Goal: Task Accomplishment & Management: Use online tool/utility

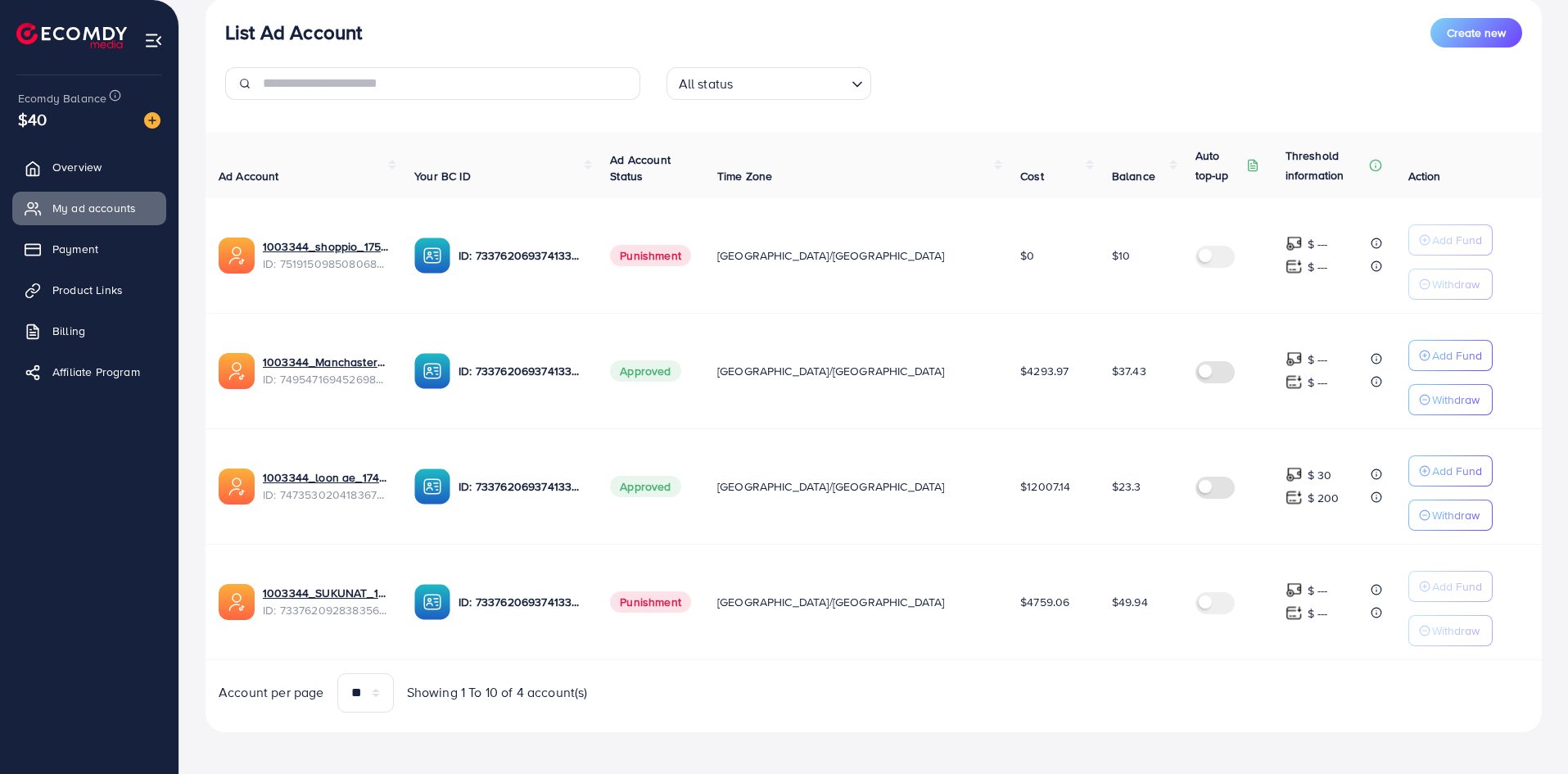
scroll to position [202, 0]
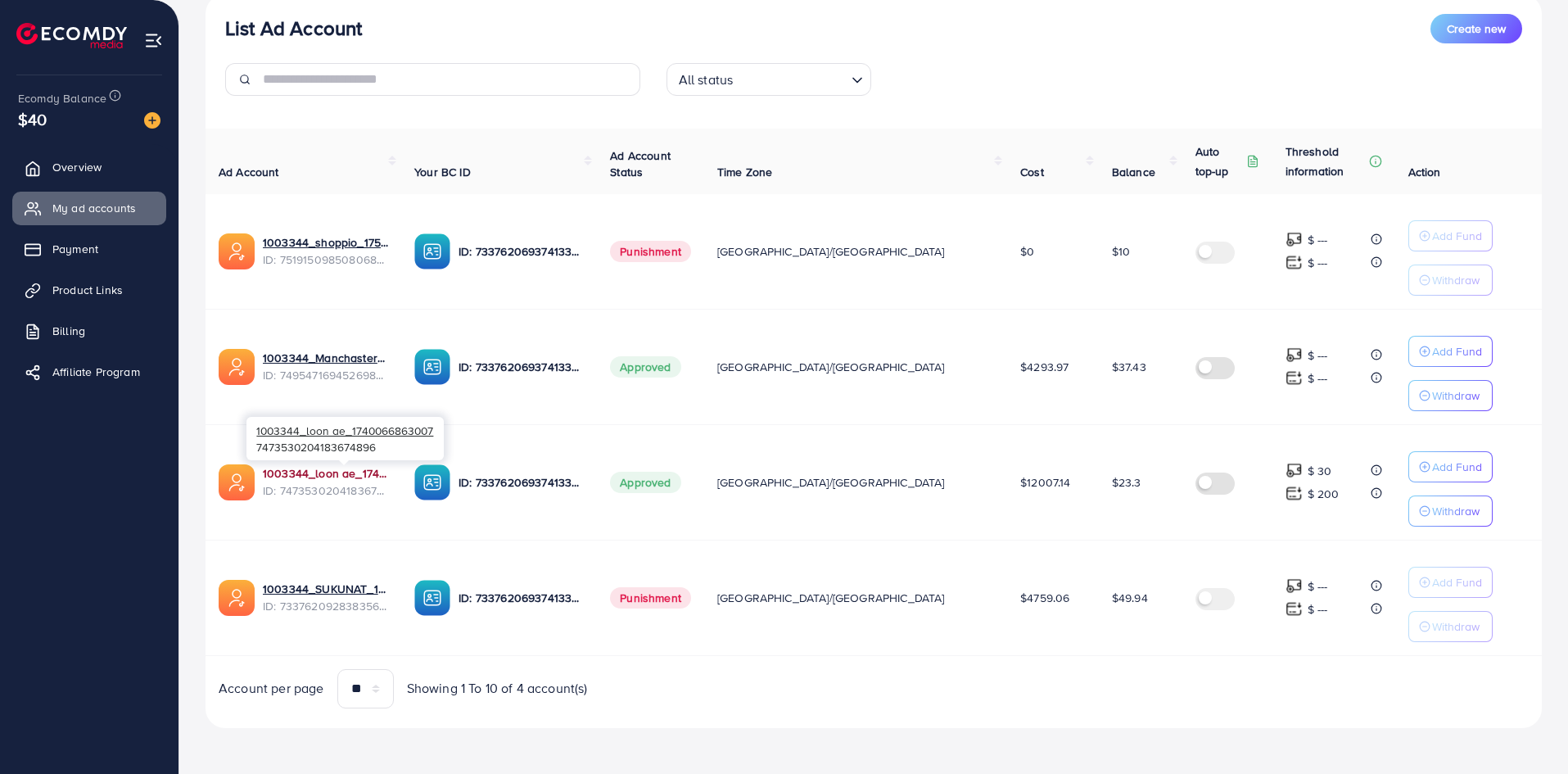
click at [351, 475] on link "1003344_loon ae_1740066863007" at bounding box center [325, 473] width 126 height 16
click at [153, 116] on img at bounding box center [152, 120] width 16 height 16
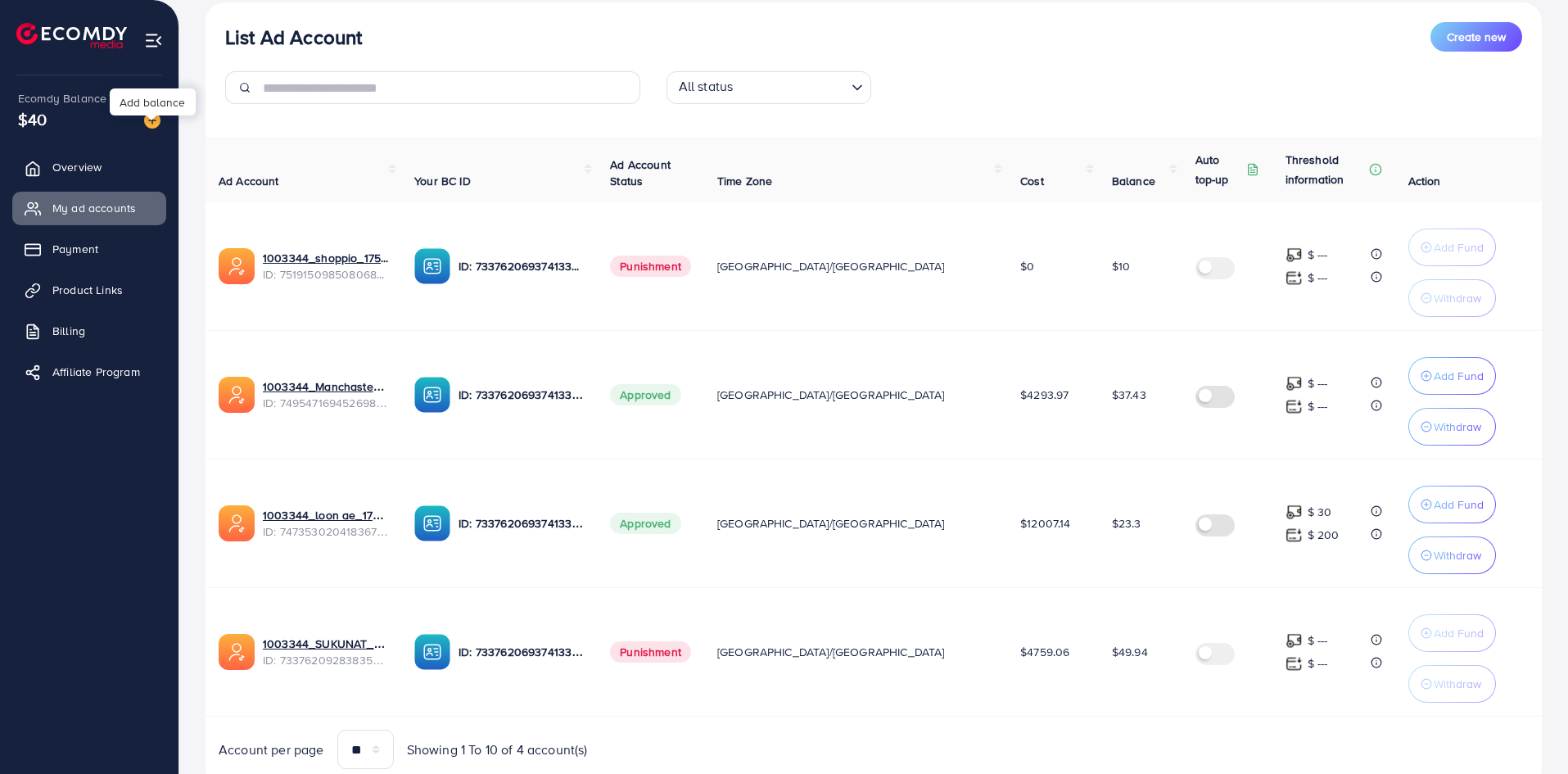
scroll to position [210, 0]
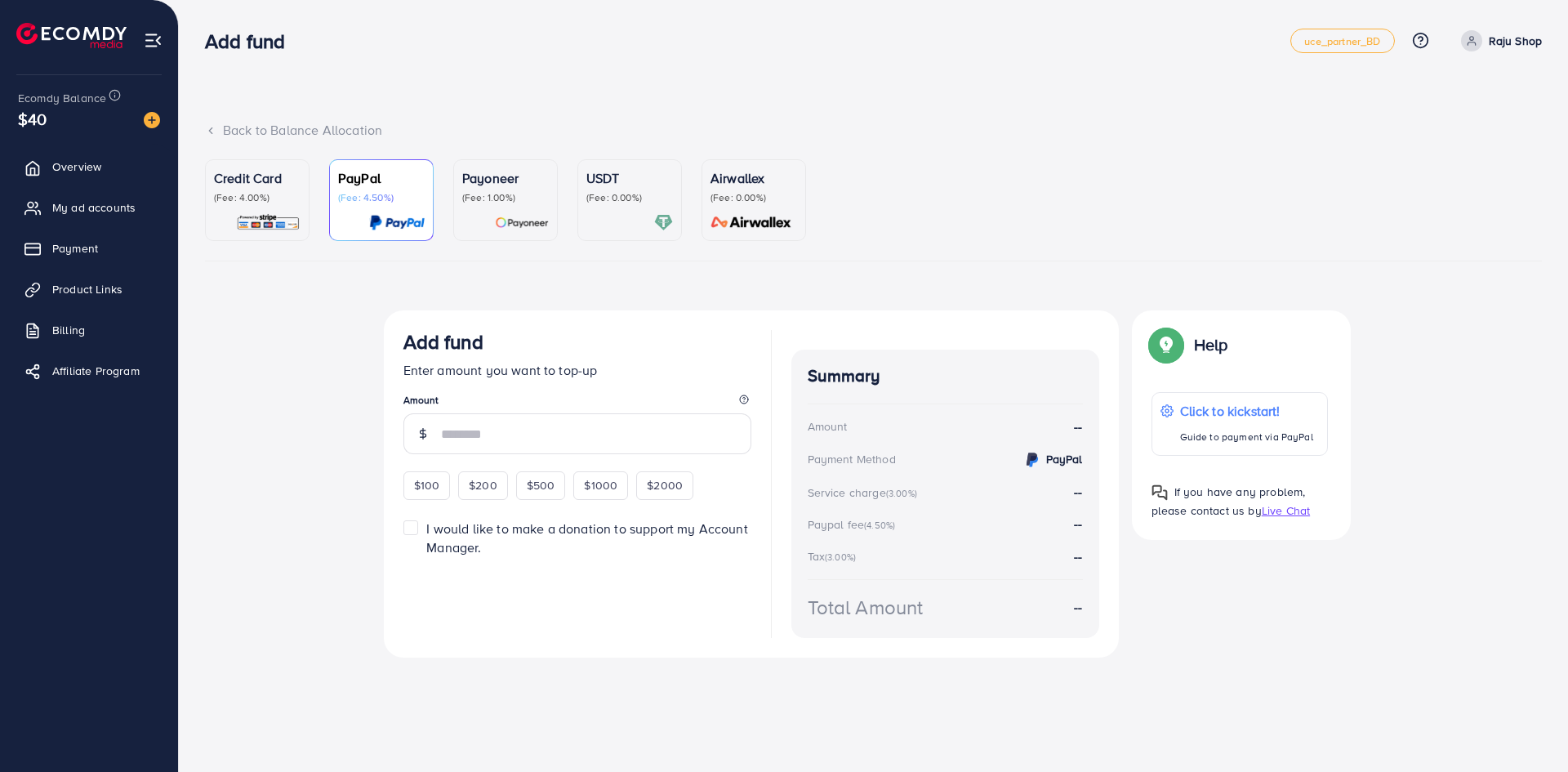
click at [233, 174] on p "Credit Card" at bounding box center [257, 178] width 87 height 20
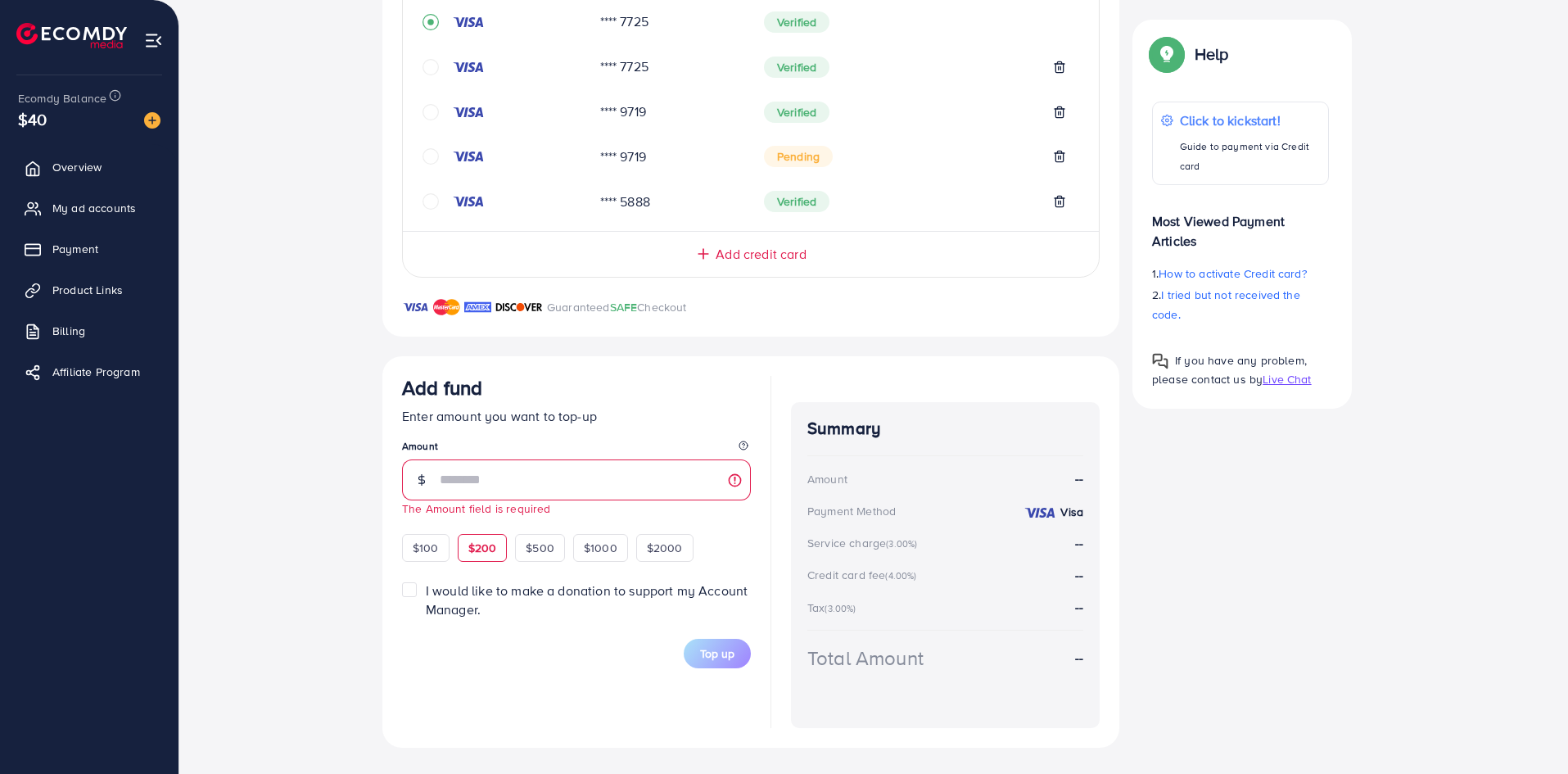
click at [476, 528] on div "Add fund Enter amount you want to top-up Amount The Amount field is required $1…" at bounding box center [577, 468] width 349 height 186
click at [481, 548] on span "$200" at bounding box center [482, 547] width 28 height 16
type input "***"
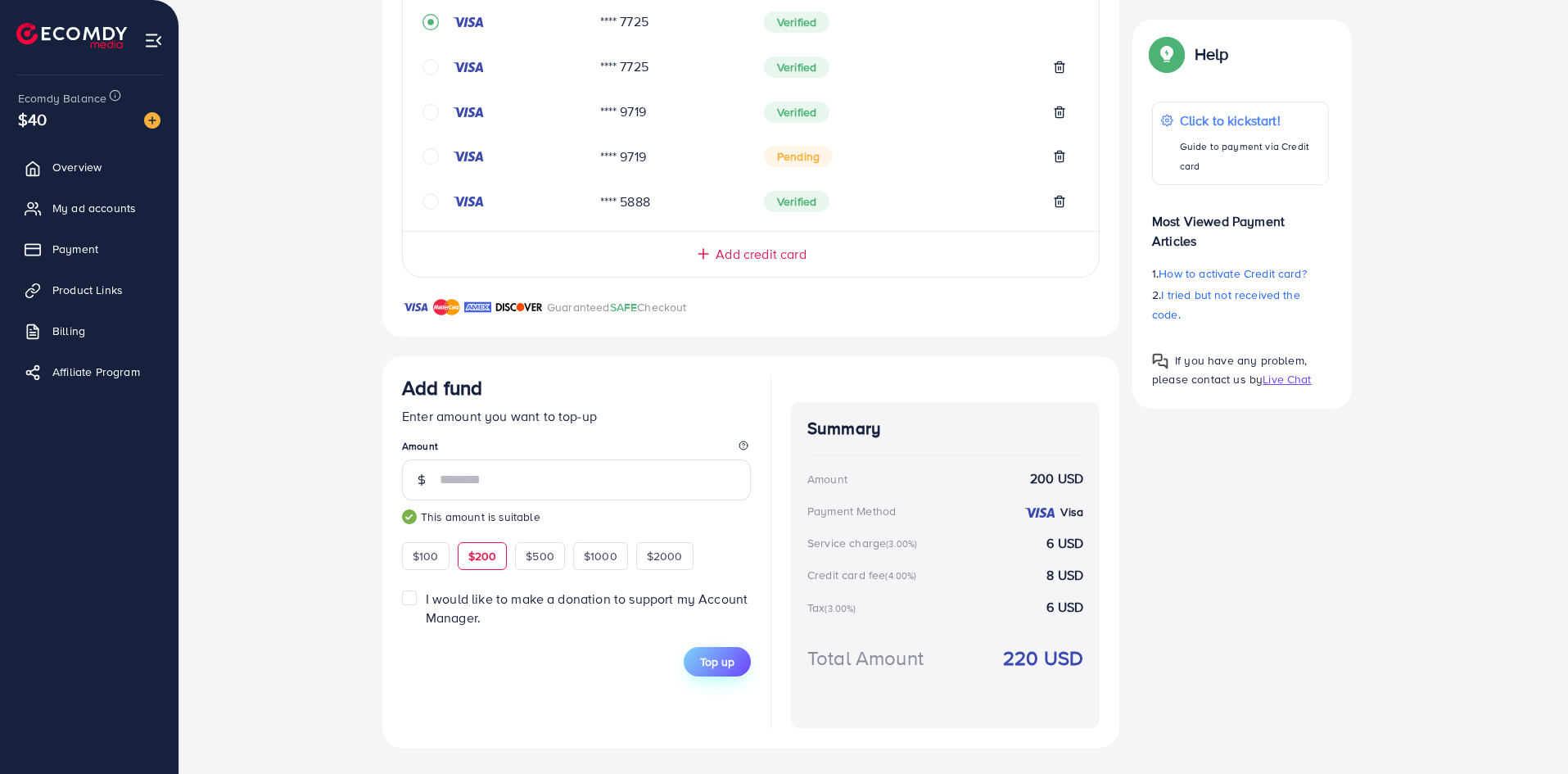
click at [710, 657] on span "Top up" at bounding box center [717, 661] width 34 height 16
